Goal: Information Seeking & Learning: Compare options

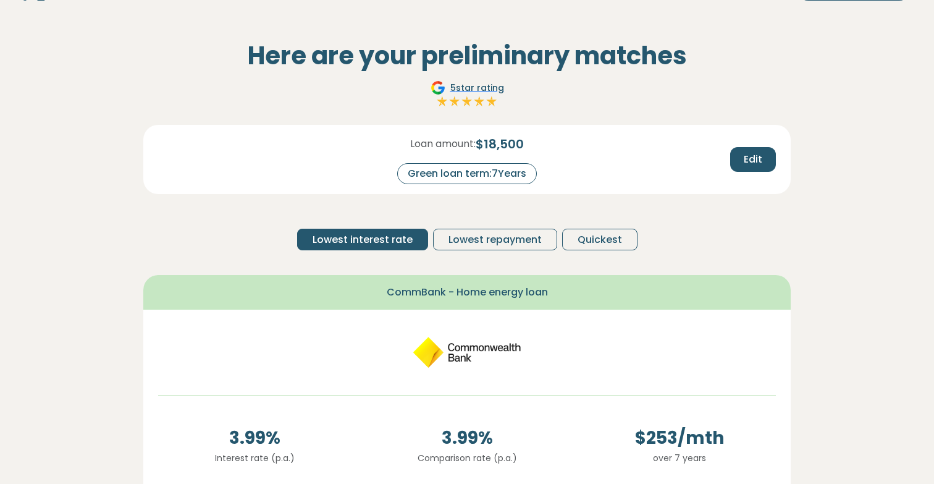
scroll to position [41, 0]
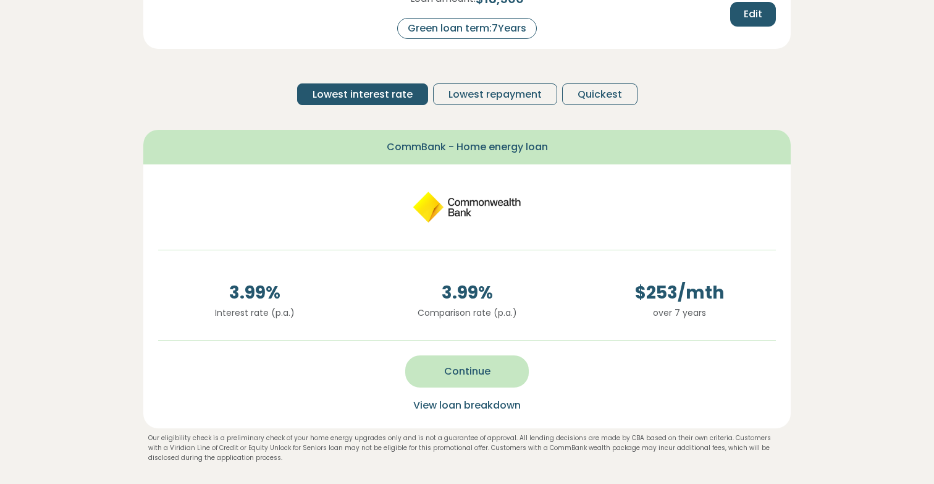
click at [504, 372] on button "Continue" at bounding box center [467, 371] width 124 height 32
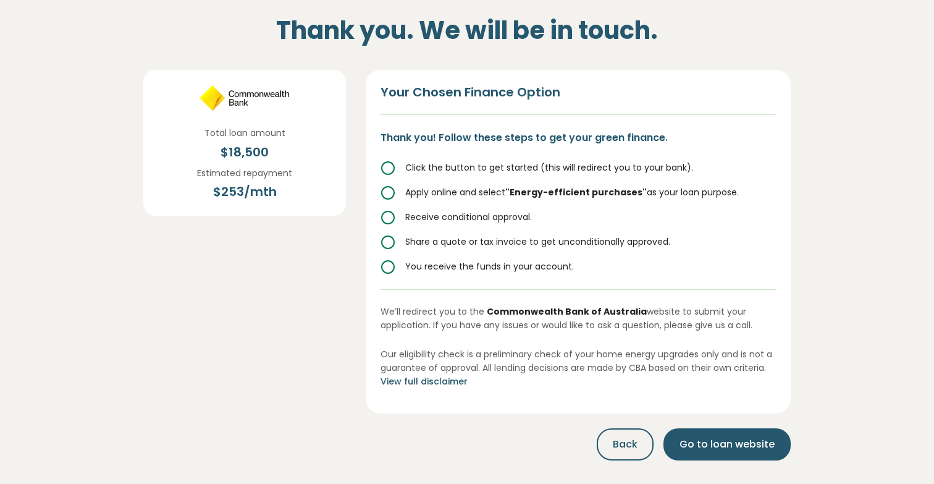
scroll to position [67, 0]
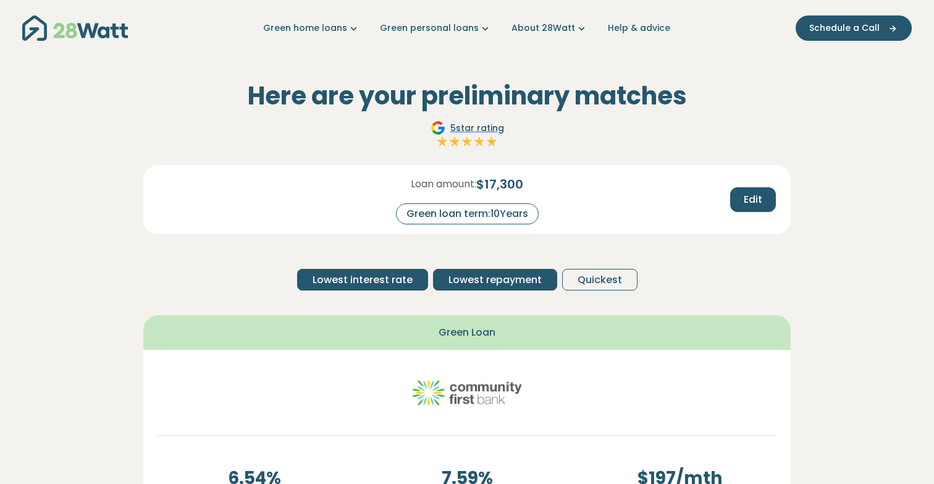
click at [457, 271] on button "Lowest repayment" at bounding box center [495, 280] width 124 height 22
click at [389, 274] on span "Lowest interest rate" at bounding box center [363, 279] width 100 height 15
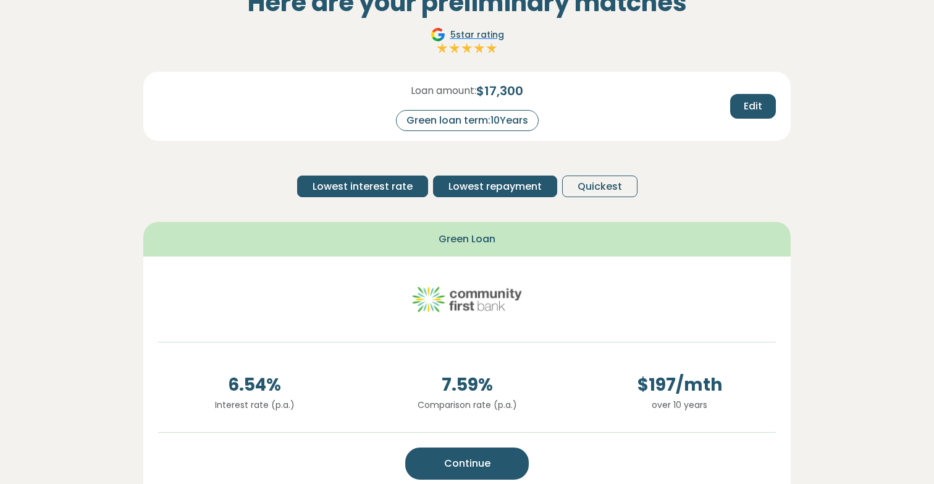
scroll to position [144, 0]
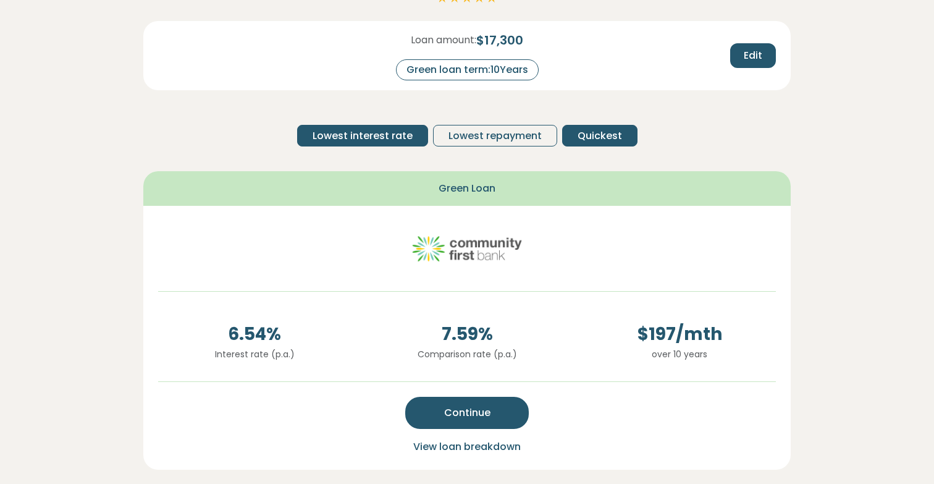
click at [586, 135] on span "Quickest" at bounding box center [599, 135] width 44 height 15
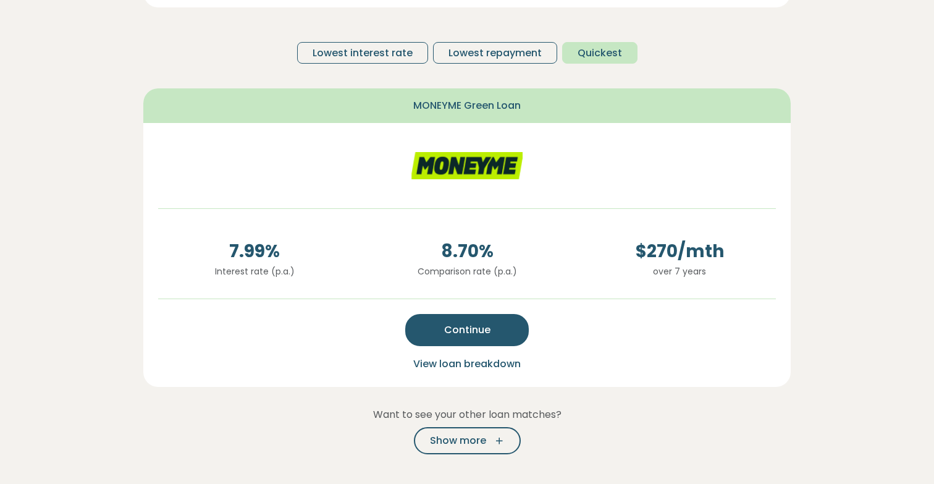
scroll to position [0, 0]
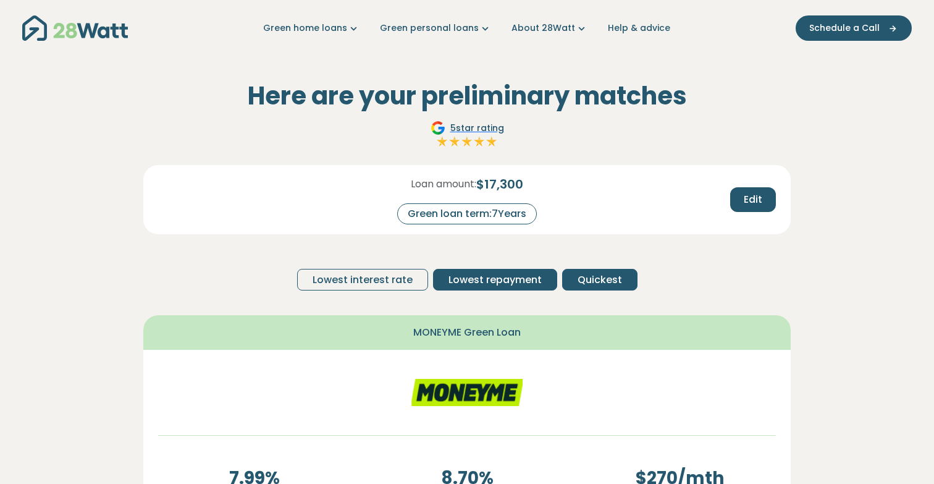
click at [465, 280] on span "Lowest repayment" at bounding box center [494, 279] width 93 height 15
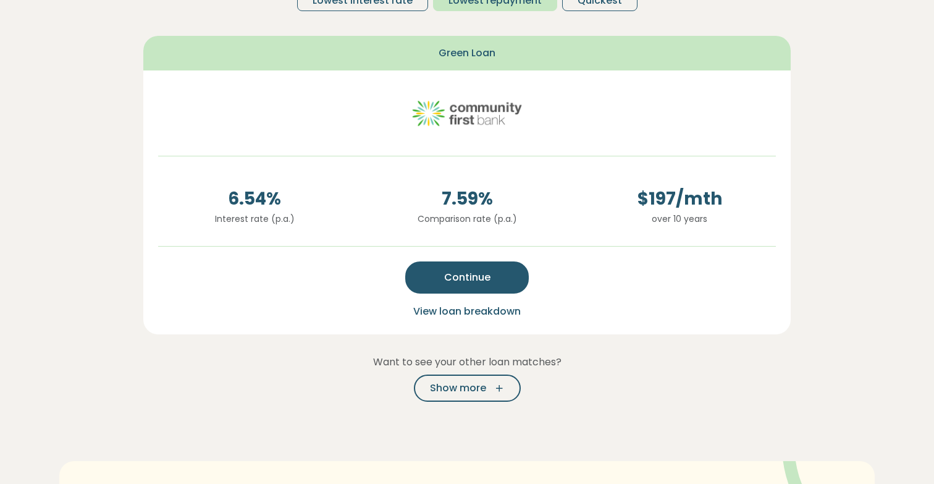
scroll to position [340, 0]
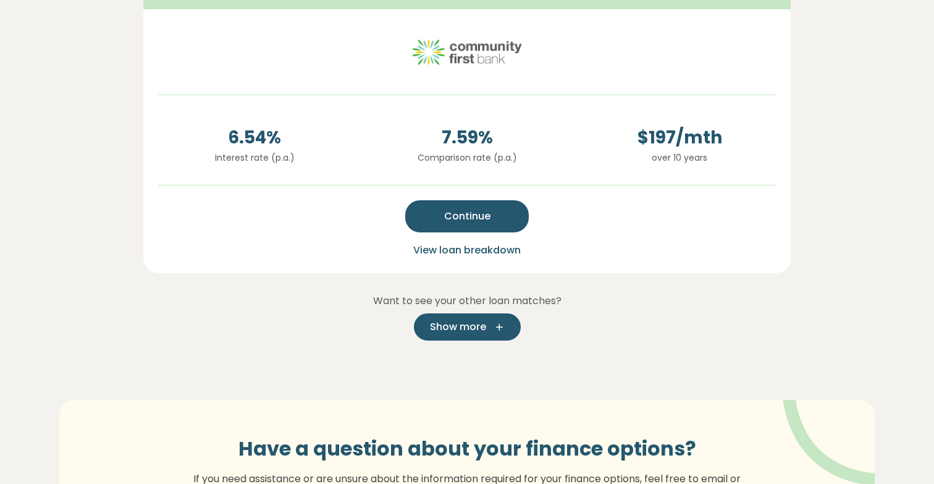
click at [441, 326] on span "Show more" at bounding box center [458, 326] width 56 height 15
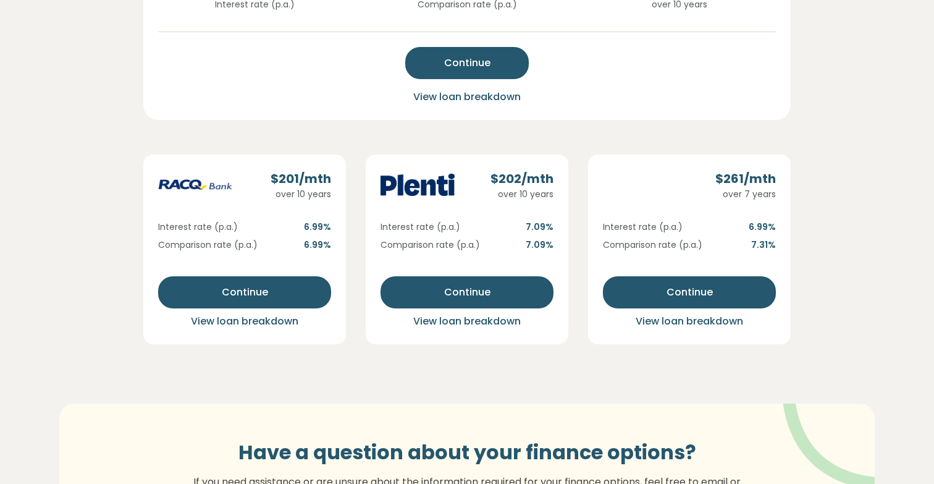
scroll to position [494, 0]
